Goal: Task Accomplishment & Management: Manage account settings

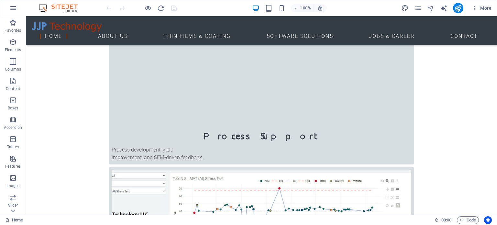
scroll to position [561, 0]
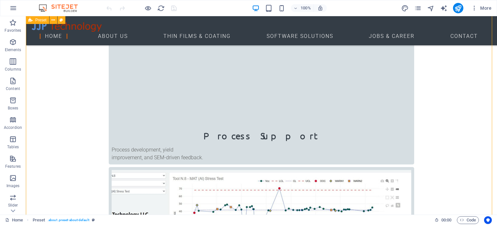
click at [420, 6] on icon "pages" at bounding box center [417, 8] width 7 height 7
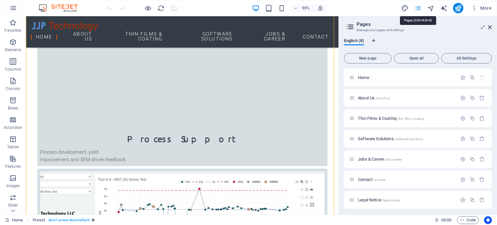
scroll to position [570, 0]
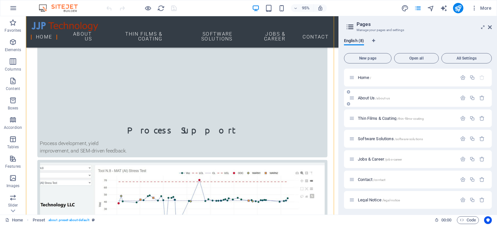
click at [363, 98] on span "About Us /about-us" at bounding box center [374, 98] width 32 height 5
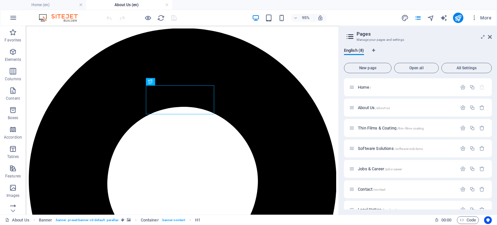
scroll to position [0, 0]
click at [491, 37] on icon at bounding box center [490, 36] width 4 height 5
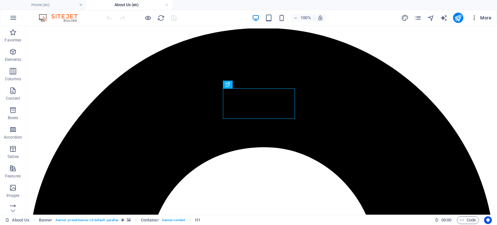
click at [483, 17] on span "More" at bounding box center [481, 18] width 20 height 6
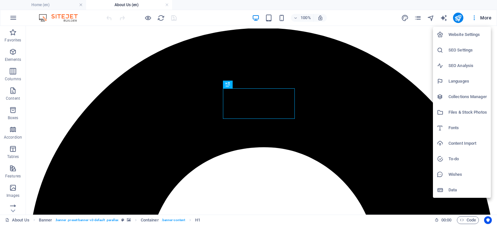
click at [460, 47] on h6 "SEO Settings" at bounding box center [468, 50] width 39 height 8
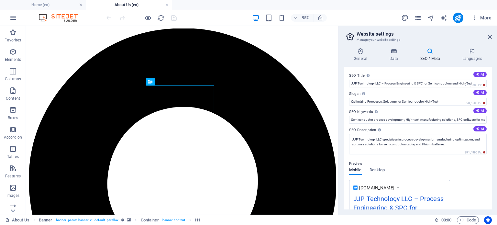
click at [492, 36] on aside "Website settings Manage your website settings General Data SEO / Meta Languages…" at bounding box center [418, 120] width 159 height 189
click at [489, 36] on icon at bounding box center [490, 36] width 4 height 5
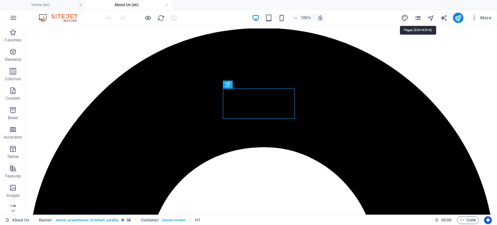
click at [417, 17] on icon "pages" at bounding box center [417, 17] width 7 height 7
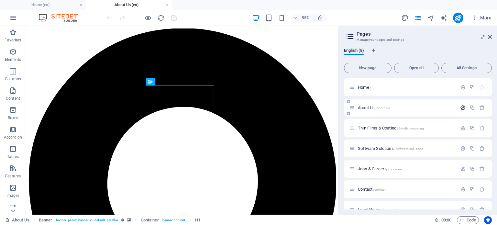
click at [461, 107] on icon "button" at bounding box center [463, 108] width 6 height 6
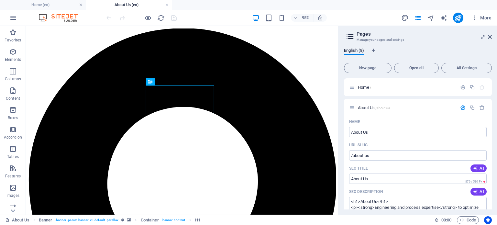
drag, startPoint x: 492, startPoint y: 98, endPoint x: 494, endPoint y: 118, distance: 19.6
click at [494, 118] on div "English (8) New page Open all All Settings Home / About Us /about-us Name About…" at bounding box center [418, 129] width 158 height 172
drag, startPoint x: 492, startPoint y: 105, endPoint x: 491, endPoint y: 120, distance: 15.6
click at [491, 120] on div "English (8) New page Open all All Settings Home / About Us /about-us Name About…" at bounding box center [418, 129] width 158 height 172
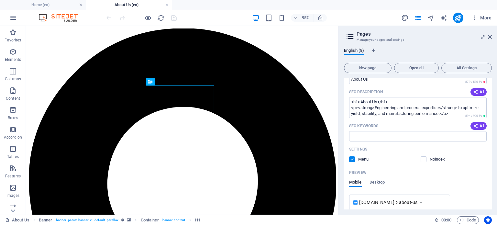
scroll to position [103, 0]
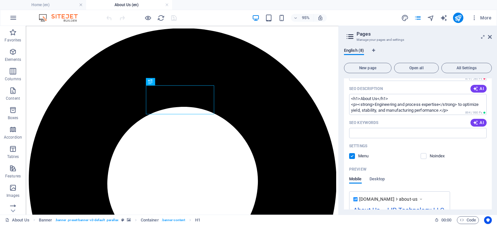
click at [490, 135] on div "Name About Us ​ URL SLUG /about-us ​ SEO Title AI About Us ​ 879 / 580 Px SEO D…" at bounding box center [418, 158] width 148 height 288
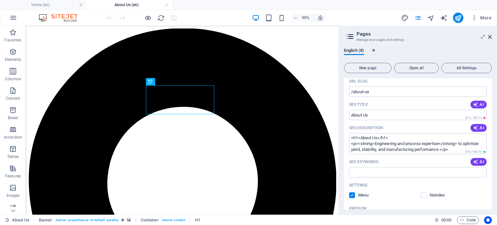
scroll to position [0, 0]
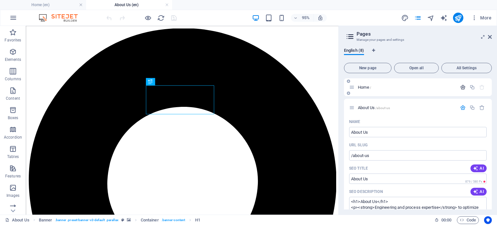
click at [460, 86] on icon "button" at bounding box center [463, 88] width 6 height 6
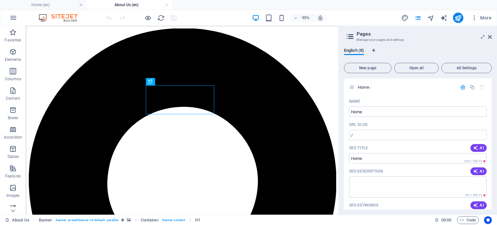
drag, startPoint x: 491, startPoint y: 93, endPoint x: 493, endPoint y: 109, distance: 16.0
click at [493, 109] on div "English (8) New page Open all All Settings Home / Name Home ​ URL SLUG / ​ SEO …" at bounding box center [418, 129] width 158 height 172
drag, startPoint x: 492, startPoint y: 96, endPoint x: 492, endPoint y: 110, distance: 14.2
click at [492, 110] on div "English (8) New page Open all All Settings Home / Name Home ​ URL SLUG / ​ SEO …" at bounding box center [418, 129] width 158 height 172
drag, startPoint x: 492, startPoint y: 97, endPoint x: 492, endPoint y: 103, distance: 6.2
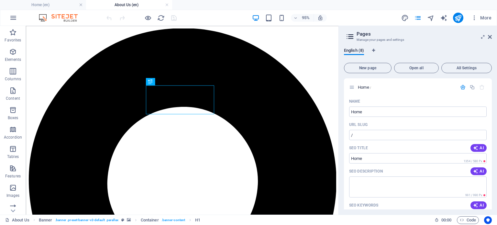
click at [492, 103] on div "English (8) New page Open all All Settings Home / Name Home ​ URL SLUG / ​ SEO …" at bounding box center [418, 129] width 158 height 172
click at [492, 110] on div "English (8) New page Open all All Settings Home / Name Home ​ URL SLUG / ​ SEO …" at bounding box center [418, 129] width 158 height 172
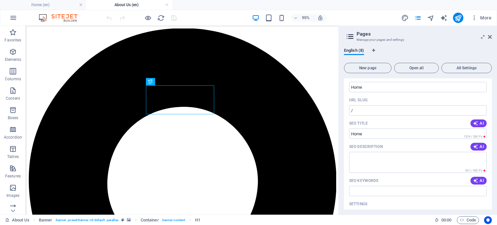
scroll to position [17, 0]
